Goal: Task Accomplishment & Management: Complete application form

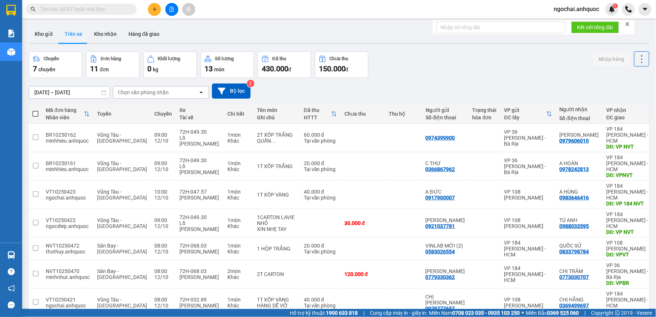
click at [156, 8] on icon "plus" at bounding box center [154, 9] width 5 height 5
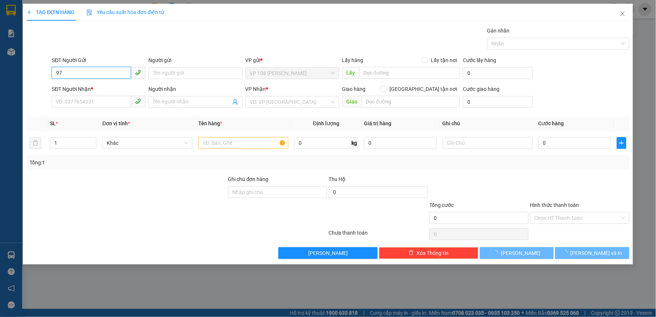
type input "9"
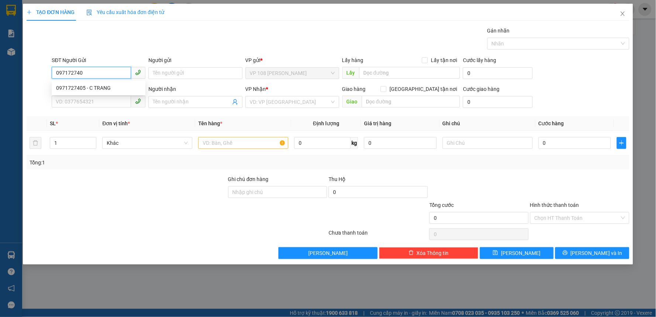
type input "0971727405"
click at [106, 86] on div "0971727405 - C TRANG" at bounding box center [98, 88] width 85 height 8
type input "C TRANG"
type input "0367283824"
type input "A KIỆT"
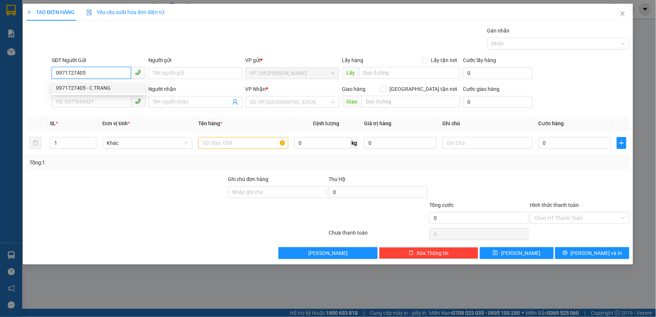
type input "VPQ1"
type input "40.000"
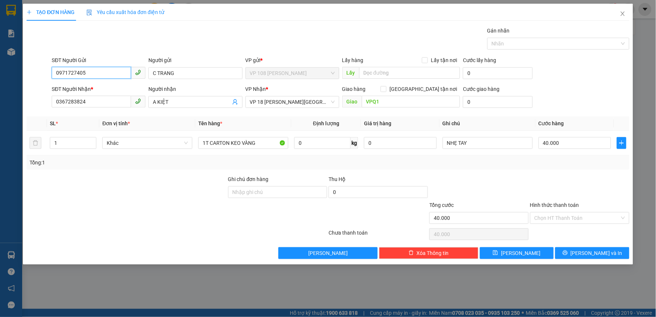
type input "0971727405"
click at [550, 212] on input "Hình thức thanh toán" at bounding box center [576, 217] width 85 height 11
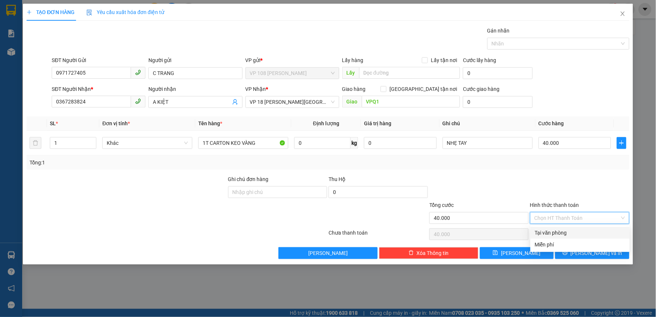
click at [550, 229] on div "Tại văn phòng" at bounding box center [580, 232] width 90 height 8
type input "0"
click at [588, 250] on span "[PERSON_NAME] và In" at bounding box center [596, 253] width 52 height 8
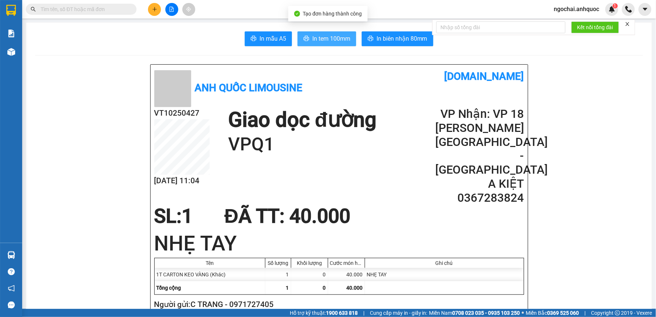
click at [335, 39] on span "In tem 100mm" at bounding box center [331, 38] width 38 height 9
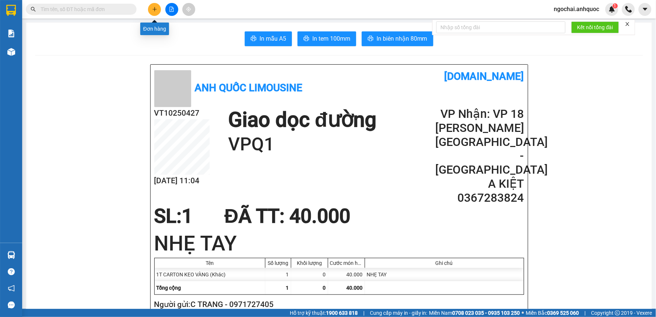
click at [156, 7] on icon "plus" at bounding box center [154, 9] width 5 height 5
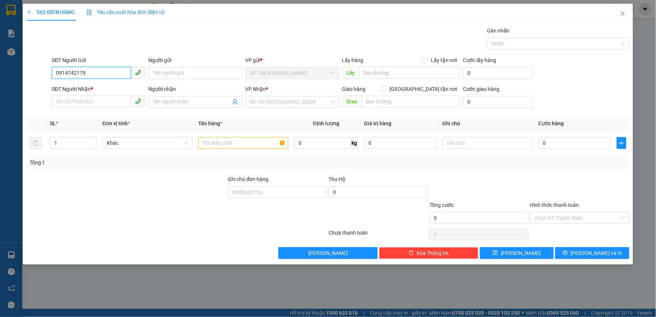
click at [73, 72] on input "0914742179" at bounding box center [91, 73] width 79 height 12
click at [92, 88] on div "0914721791 - CHỊ LÀI" at bounding box center [98, 88] width 85 height 8
type input "0914721791"
type input "CHỊ LÀI"
type input "0907061111"
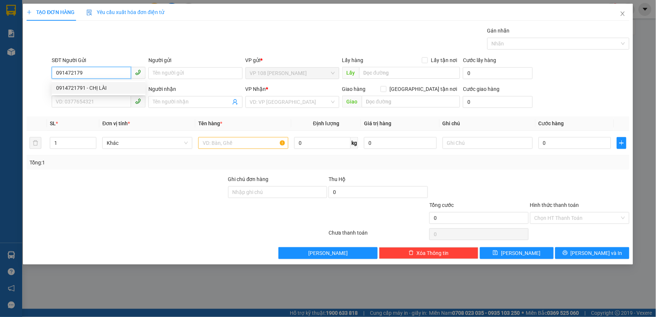
type input "[PERSON_NAME]"
type input "VP 184 NVT"
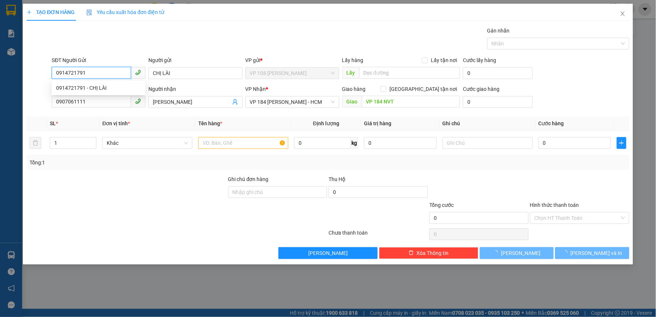
type input "30.000"
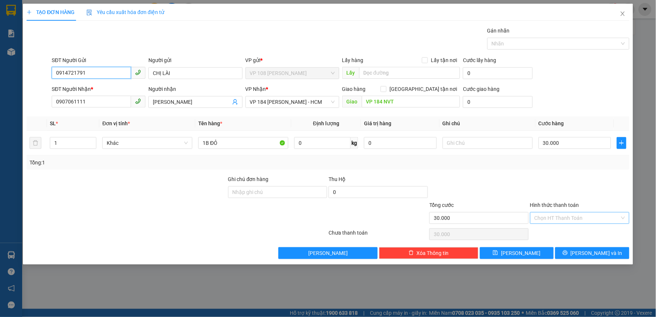
type input "0914721791"
click at [576, 219] on input "Hình thức thanh toán" at bounding box center [576, 217] width 85 height 11
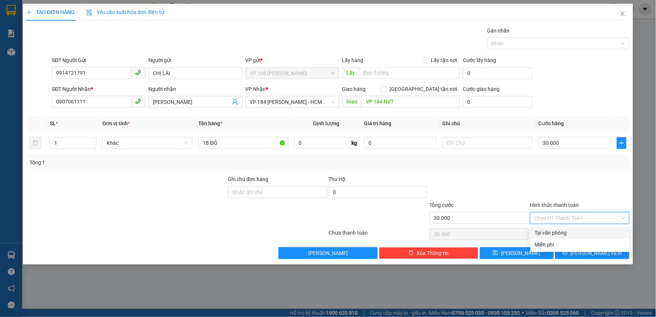
click at [574, 234] on div "Tại văn phòng" at bounding box center [580, 232] width 90 height 8
type input "0"
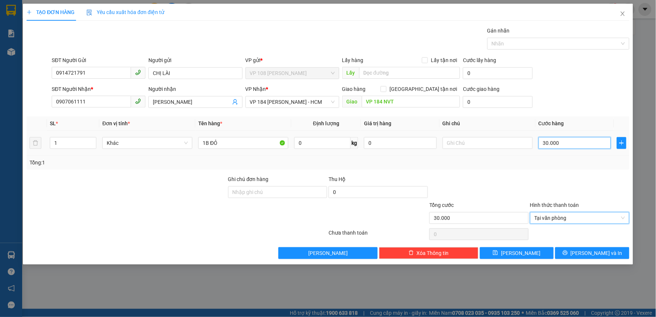
click at [573, 148] on input "30.000" at bounding box center [574, 143] width 73 height 12
type input "2"
type input "20"
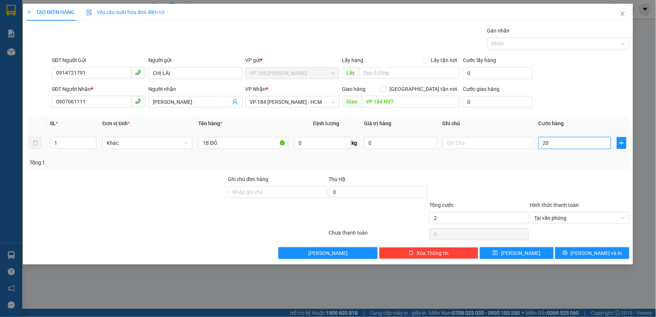
type input "20"
type input "200"
type input "2.000"
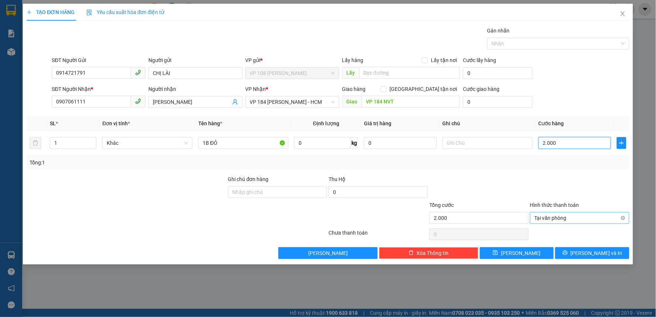
type input "20.000"
click at [599, 219] on span "Tại văn phòng" at bounding box center [579, 217] width 90 height 11
type input "20.000"
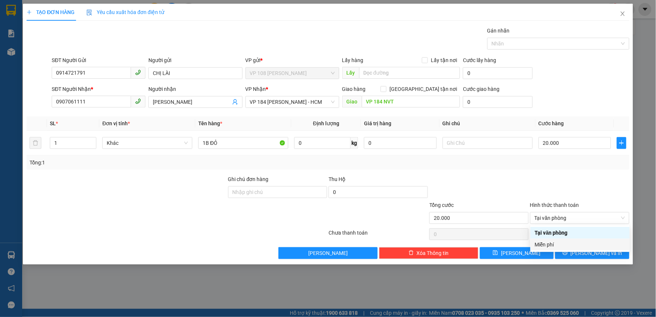
click at [472, 240] on div "0" at bounding box center [478, 234] width 99 height 15
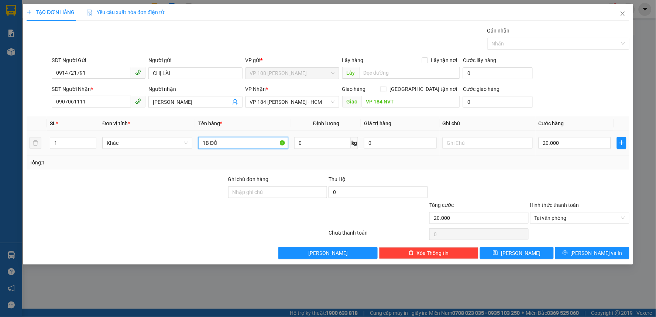
click at [224, 142] on input "1B ĐỎ" at bounding box center [243, 143] width 90 height 12
type input "1B XANH"
click at [584, 253] on button "[PERSON_NAME] và In" at bounding box center [592, 253] width 74 height 12
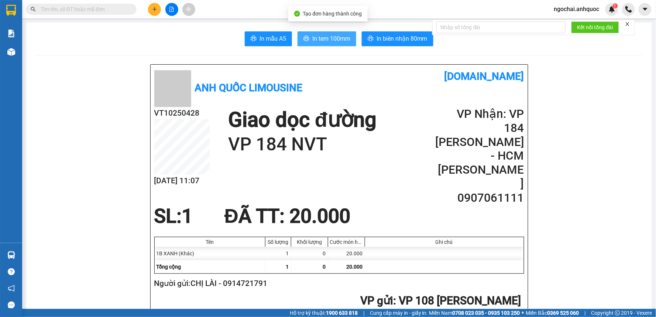
click at [323, 39] on span "In tem 100mm" at bounding box center [331, 38] width 38 height 9
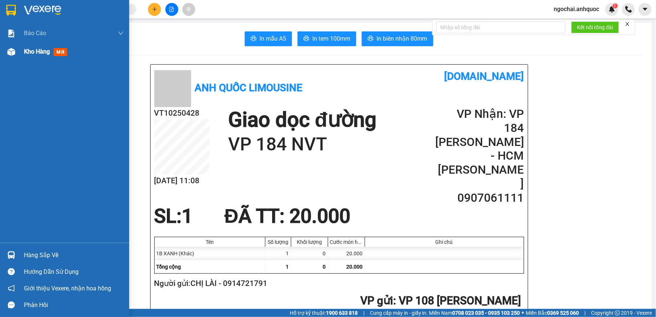
click at [39, 50] on span "Kho hàng" at bounding box center [37, 51] width 26 height 7
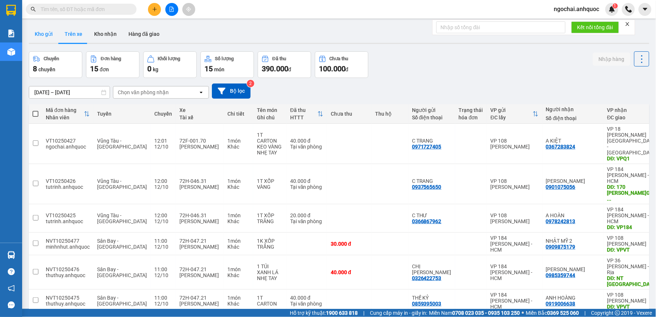
click at [51, 35] on button "Kho gửi" at bounding box center [44, 34] width 30 height 18
